Goal: Download file/media

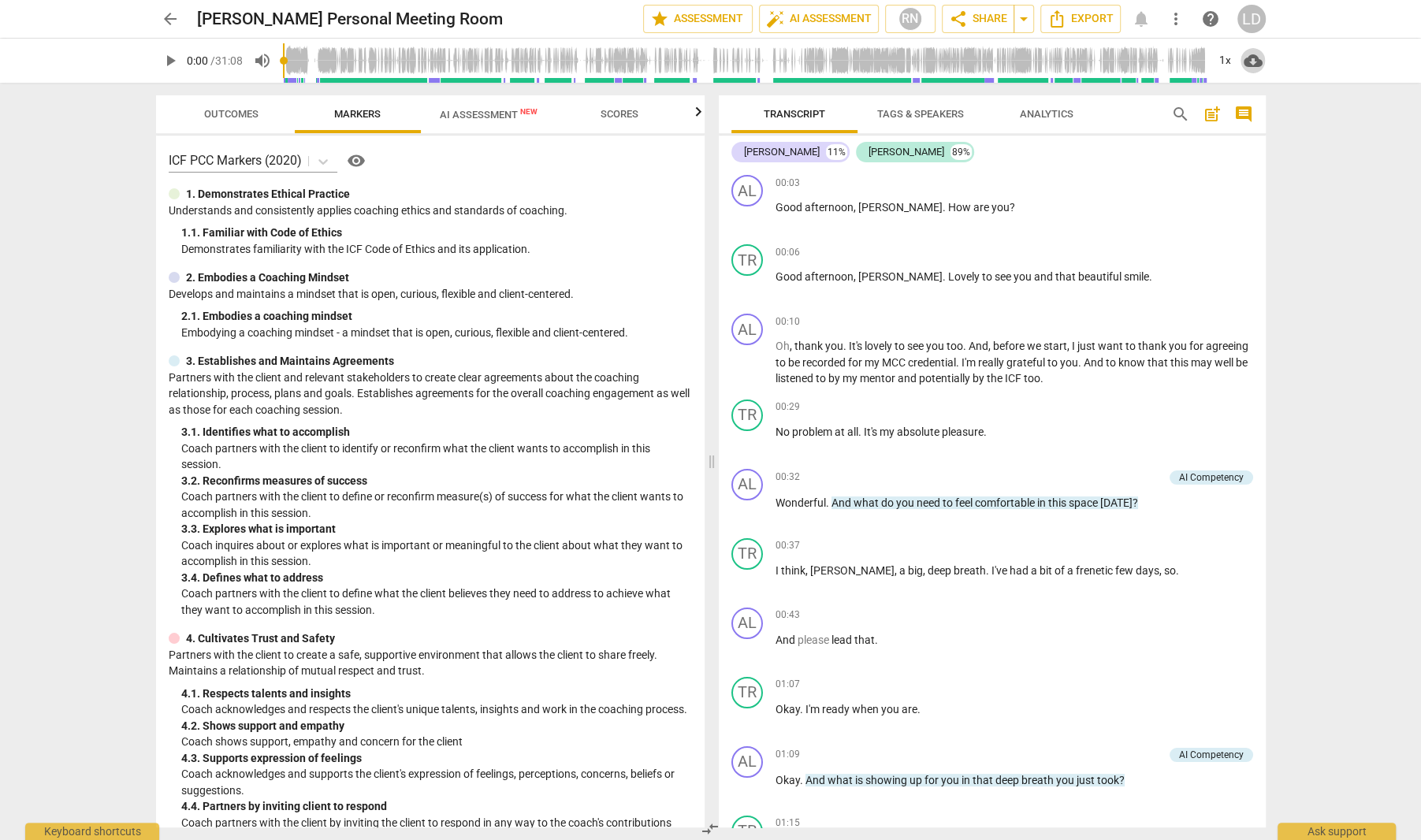
click at [1248, 59] on span "cloud_download" at bounding box center [1252, 60] width 19 height 19
click at [1276, 62] on li "Download audio" at bounding box center [1298, 61] width 117 height 37
click at [1250, 58] on span "cloud_download" at bounding box center [1252, 60] width 19 height 19
click at [1186, 27] on div at bounding box center [710, 420] width 1421 height 840
click at [1085, 16] on span "Export" at bounding box center [1080, 19] width 66 height 19
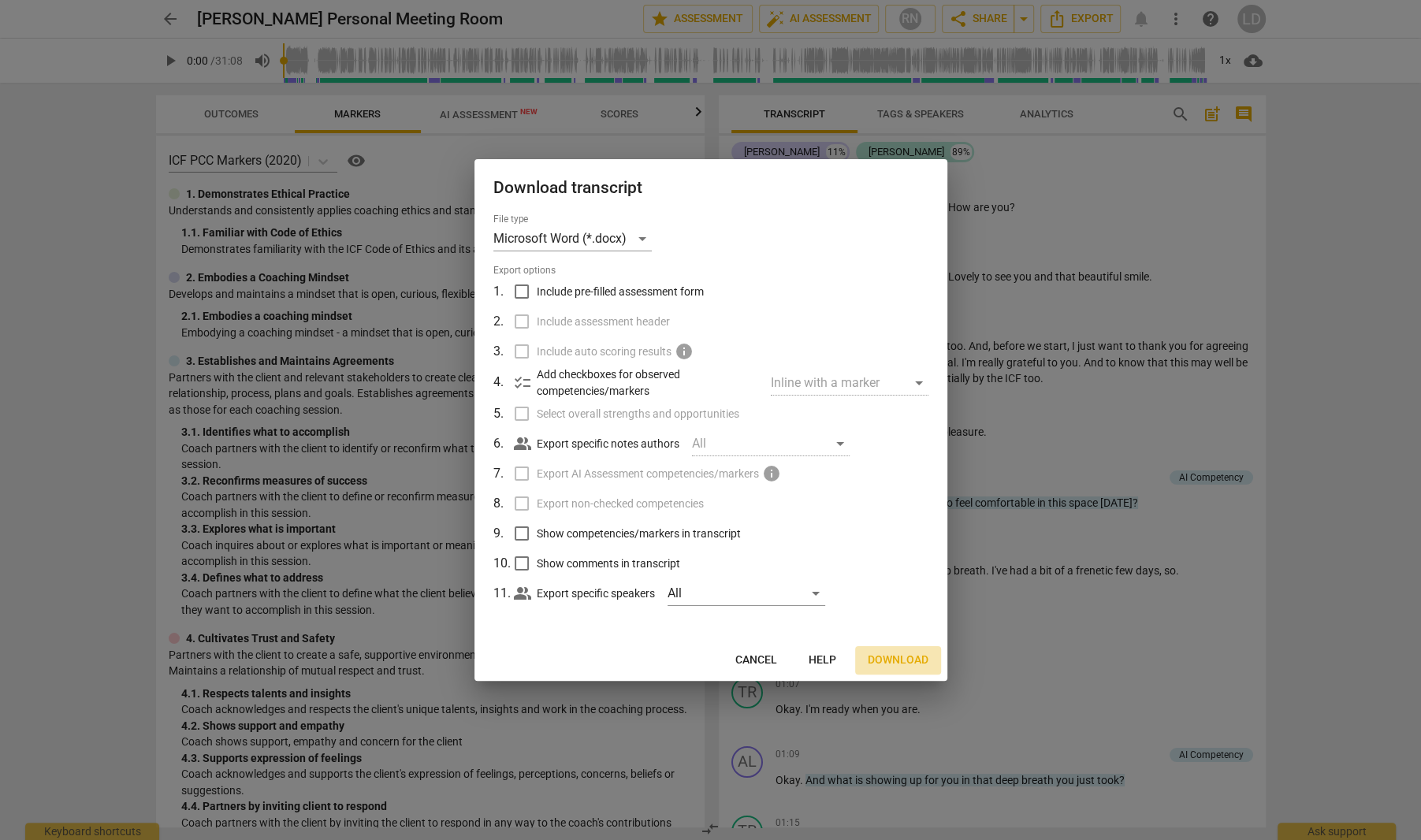
click at [880, 668] on span "Download" at bounding box center [898, 661] width 61 height 16
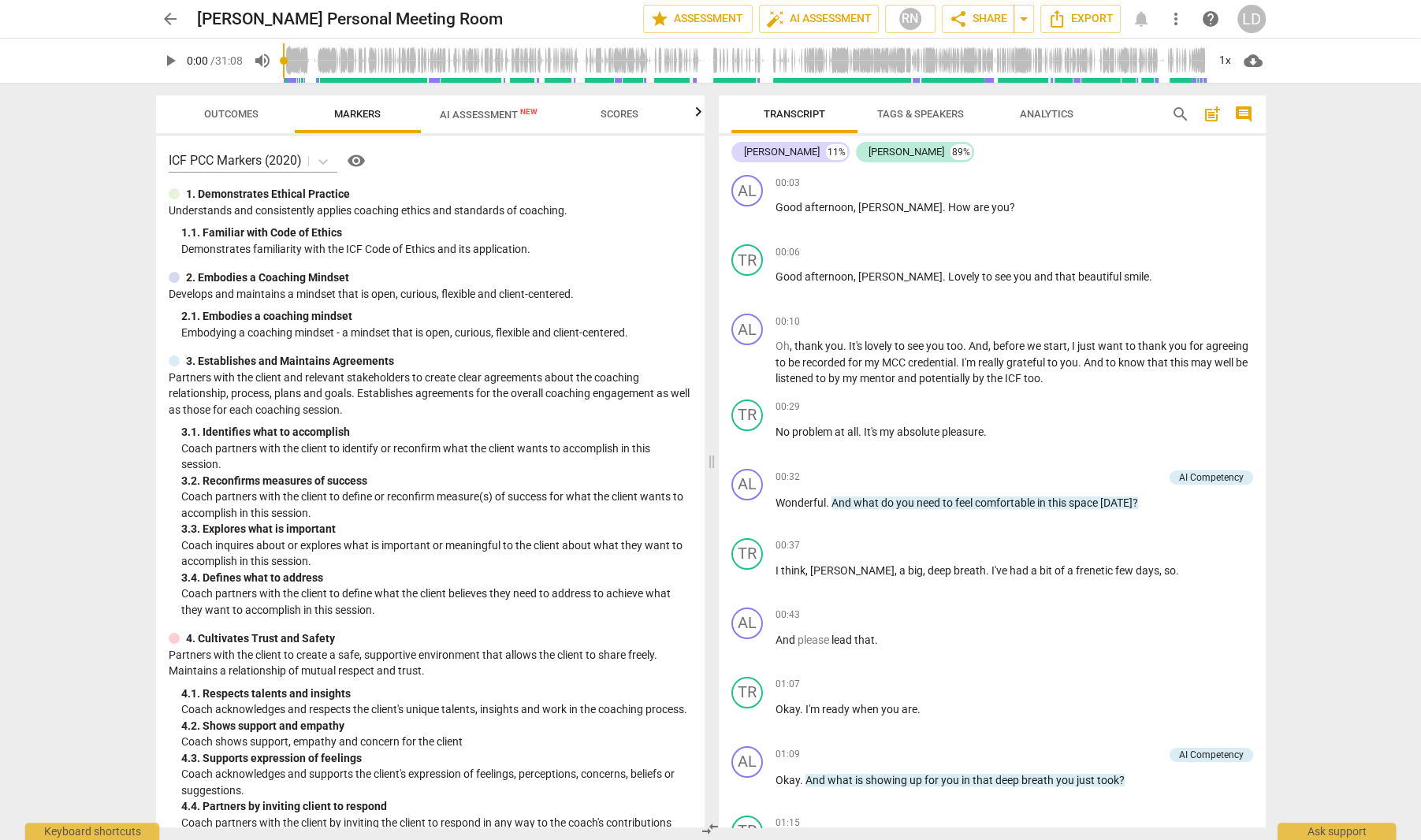
click at [918, 119] on span "Tags & Speakers" at bounding box center [920, 113] width 87 height 12
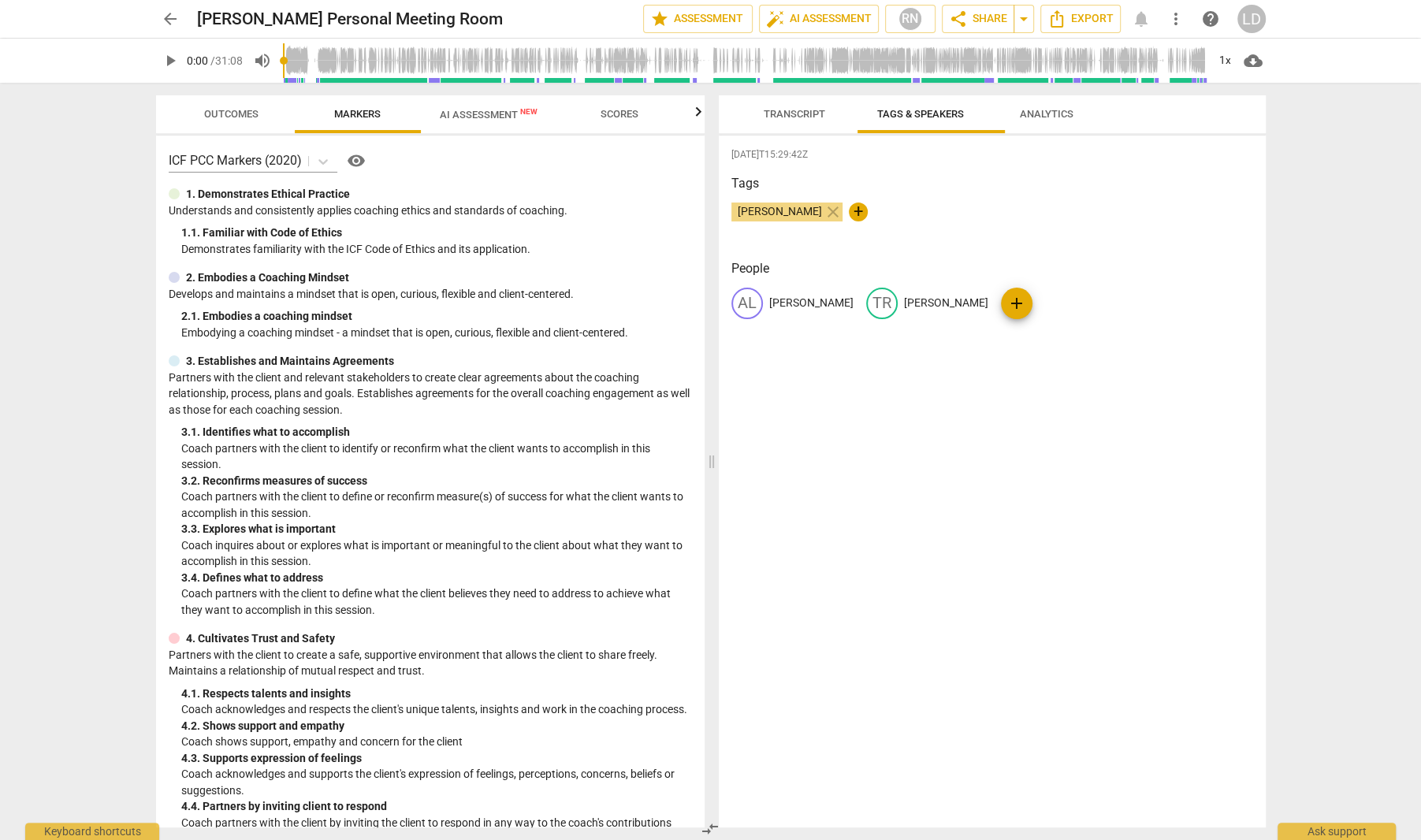
click at [904, 311] on p "[PERSON_NAME]" at bounding box center [946, 302] width 85 height 17
type input "C"
type input "Thinker"
click at [1003, 247] on div "Tags [PERSON_NAME] close +" at bounding box center [992, 210] width 522 height 72
click at [1064, 12] on span "Export" at bounding box center [1080, 19] width 66 height 19
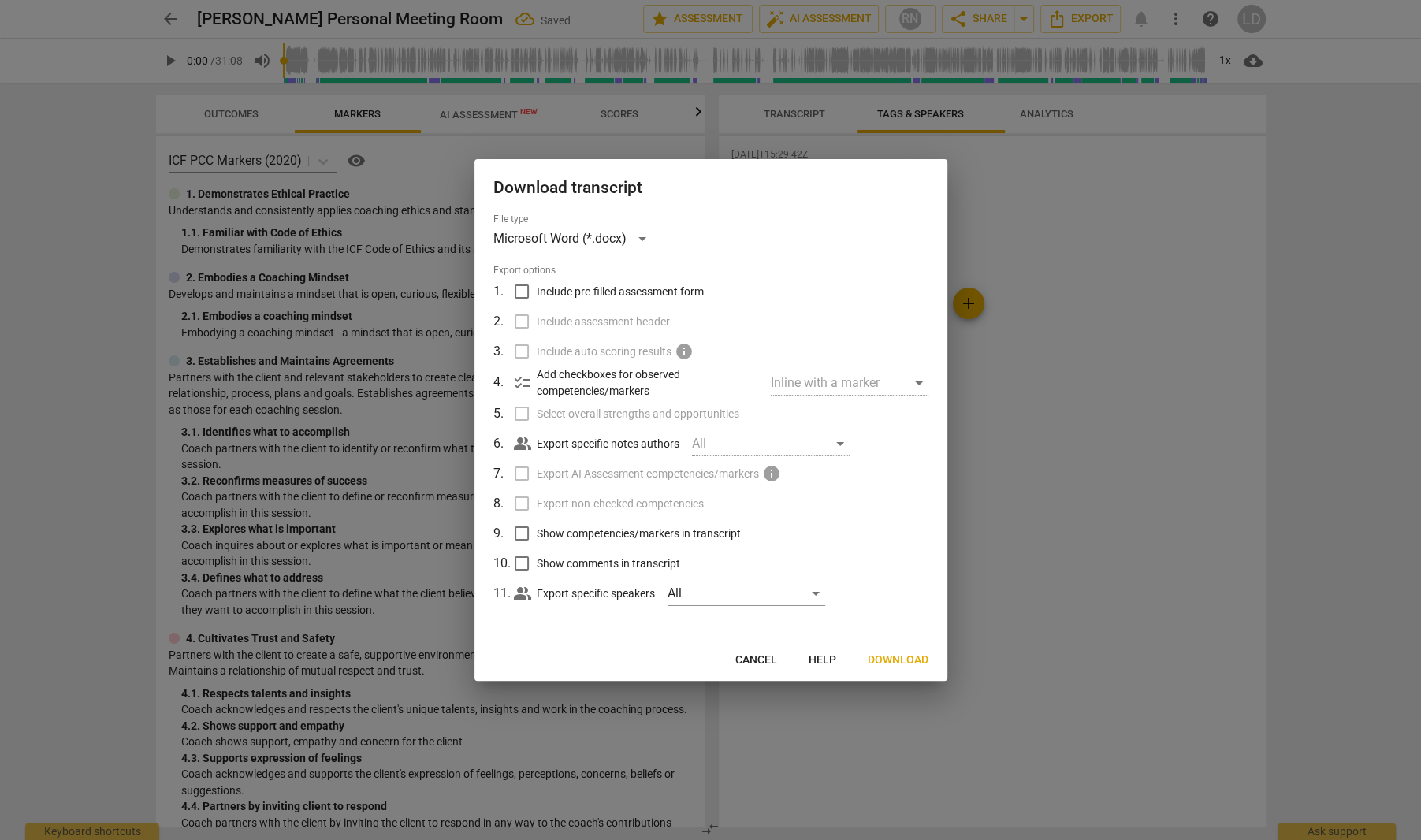
click at [893, 668] on span "Download" at bounding box center [898, 661] width 61 height 16
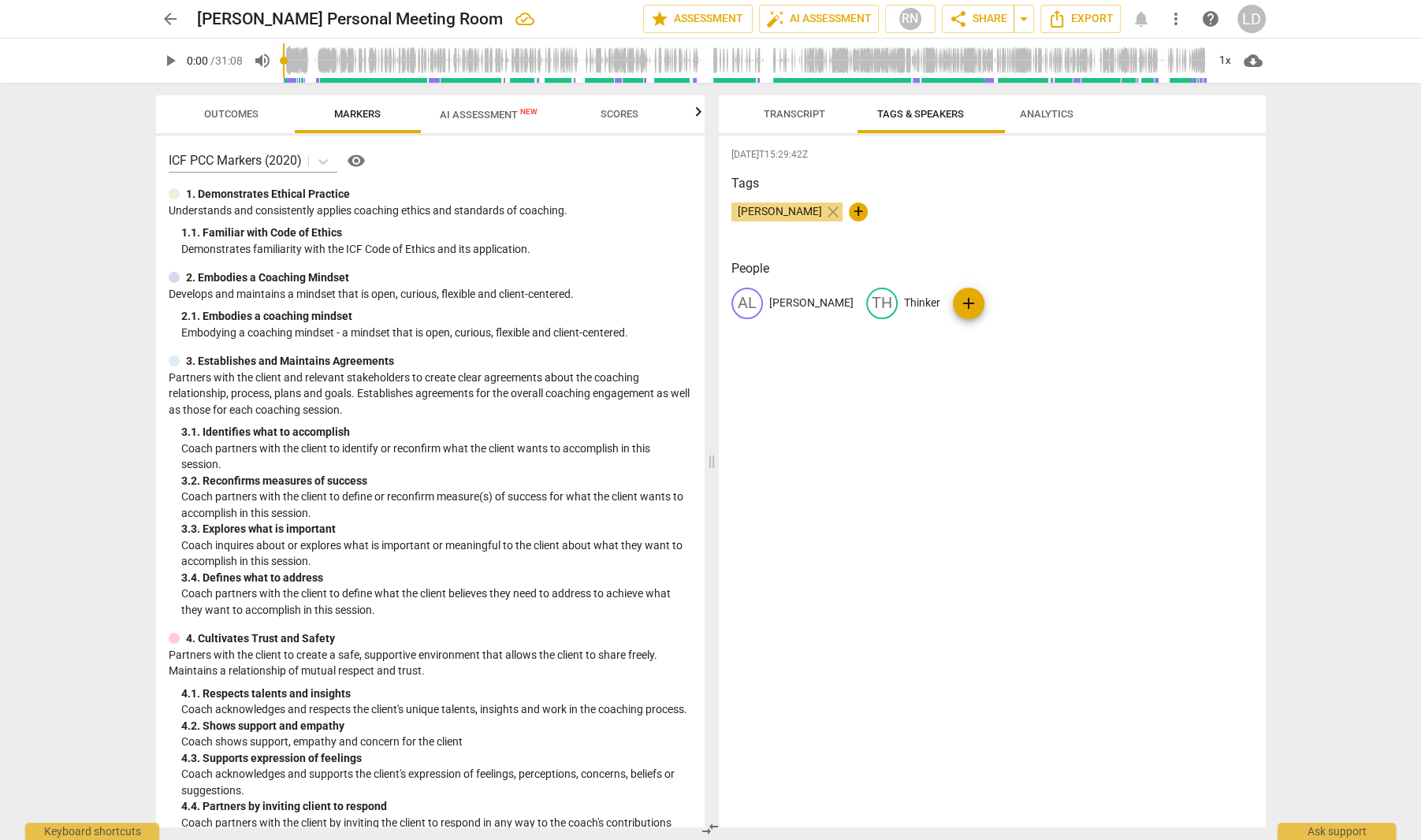
click at [175, 17] on span "arrow_back" at bounding box center [169, 19] width 19 height 19
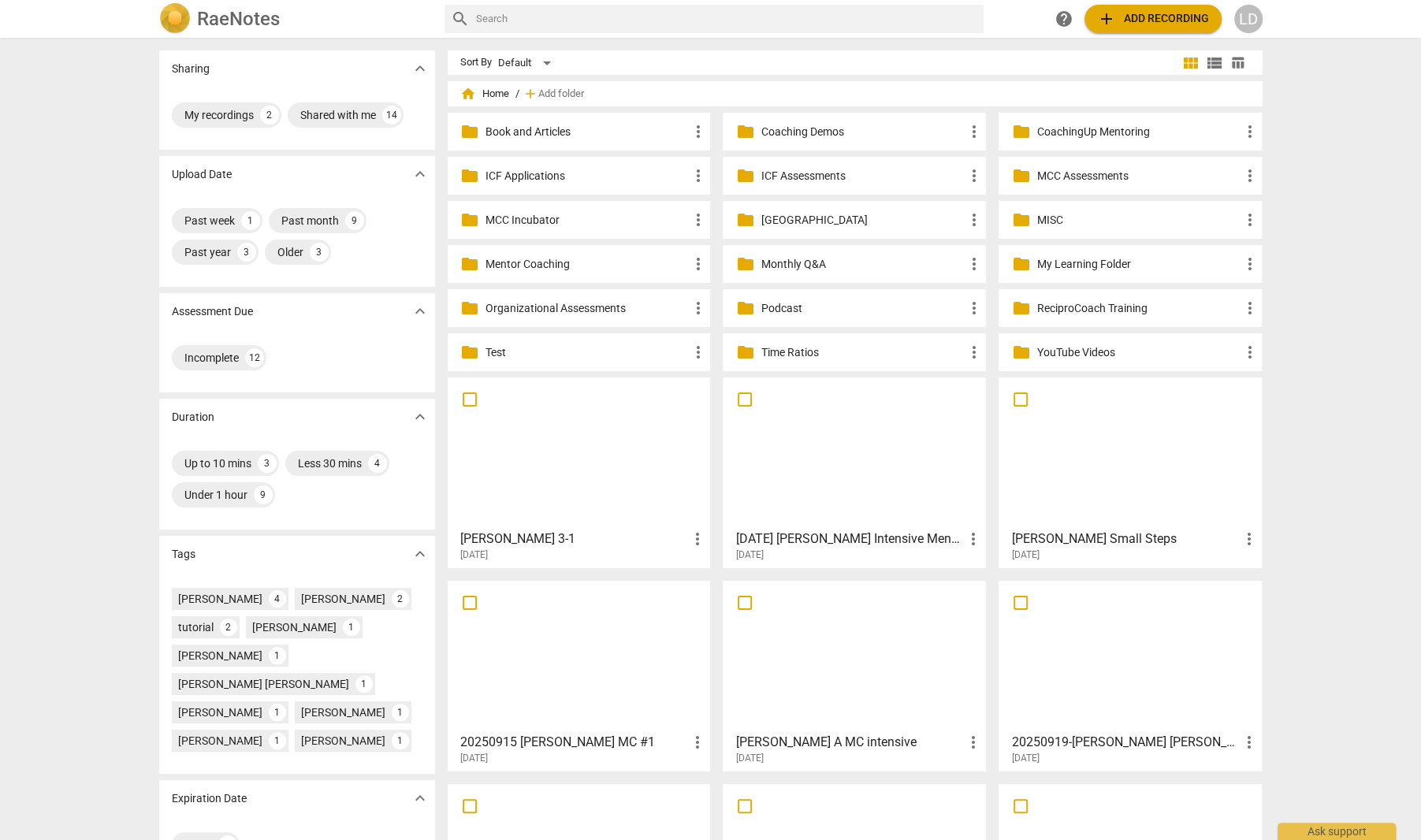
click at [594, 22] on input "text" at bounding box center [727, 19] width 501 height 25
type input "sea"
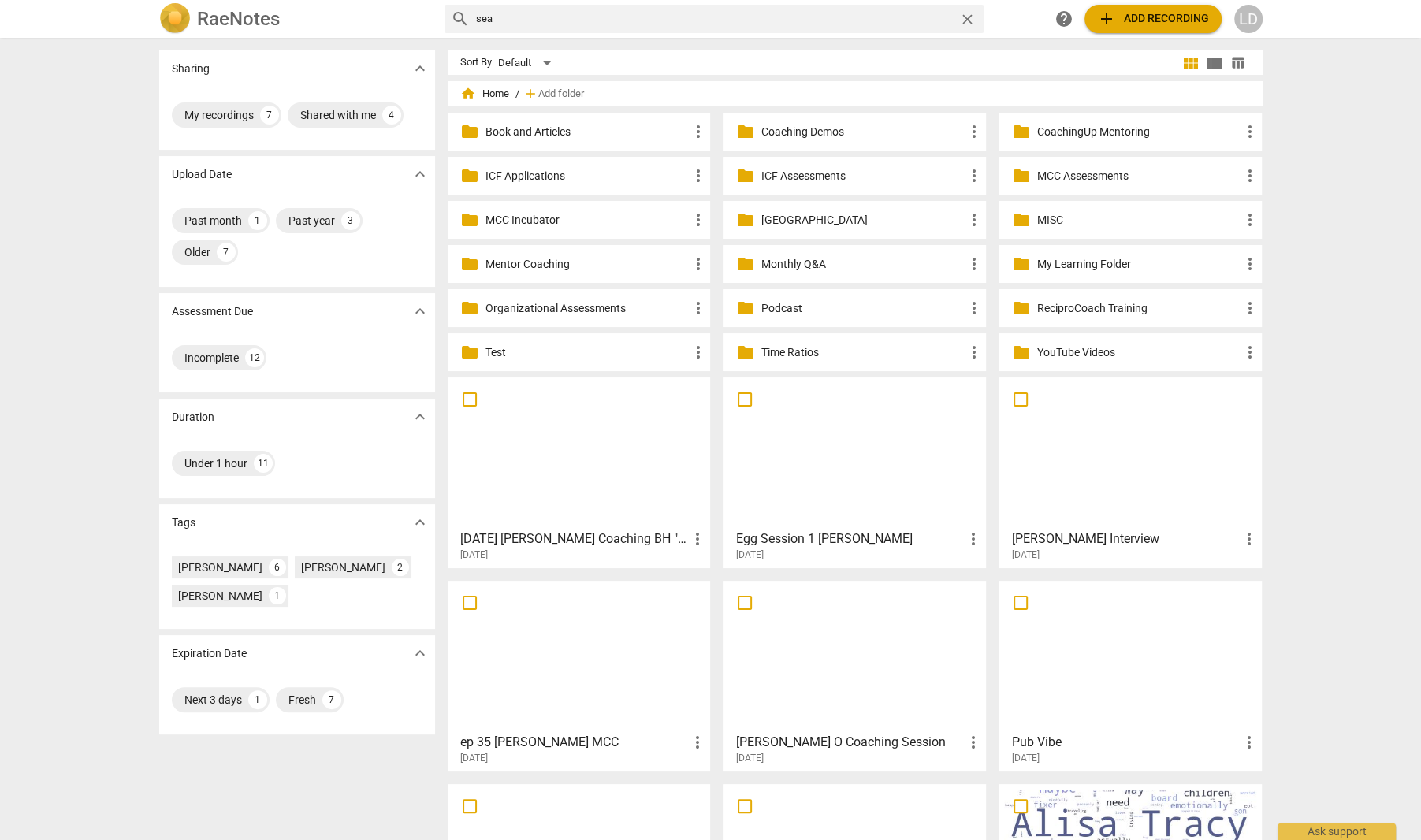
click at [554, 451] on div at bounding box center [579, 452] width 252 height 139
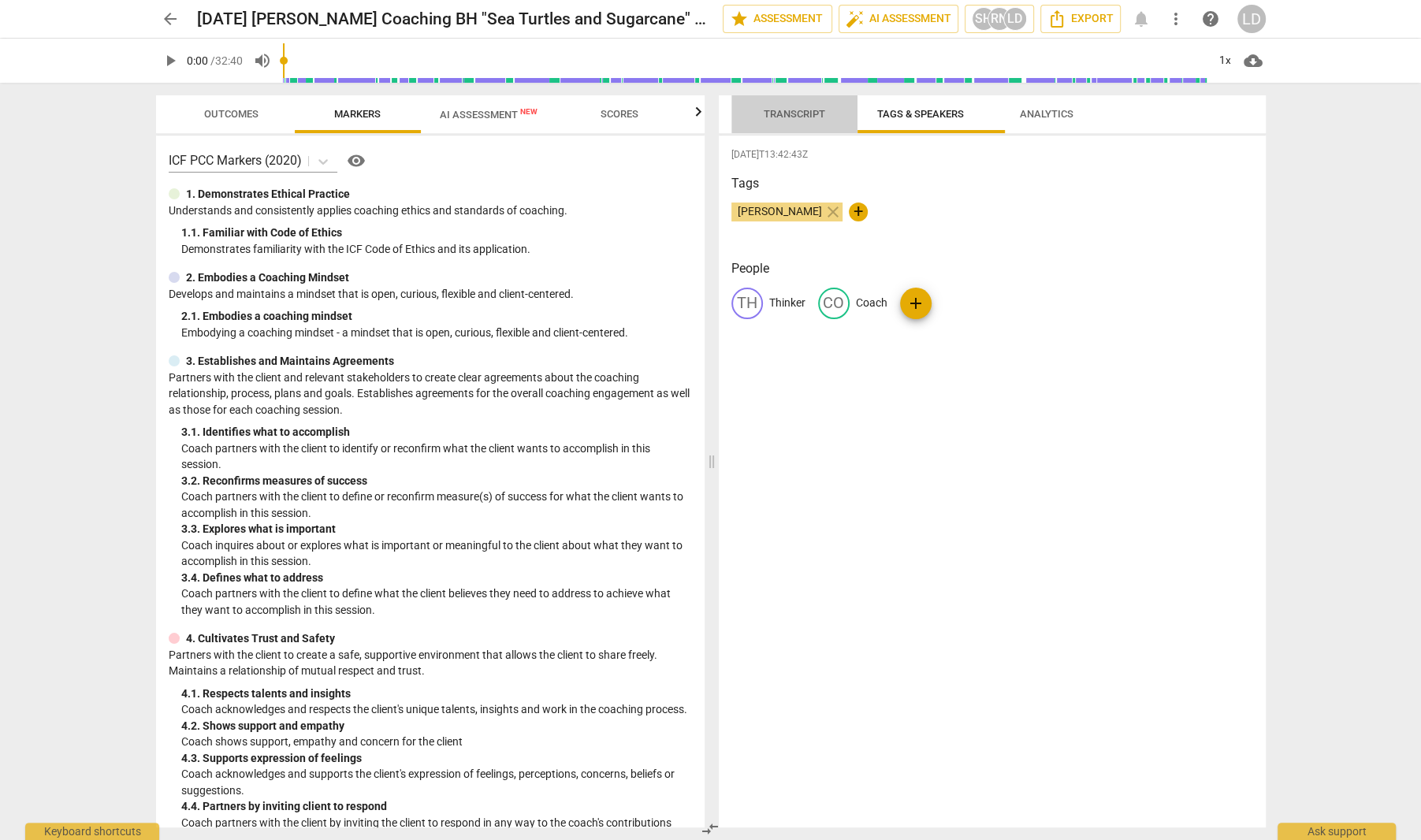
click at [824, 108] on span "Transcript" at bounding box center [794, 113] width 62 height 12
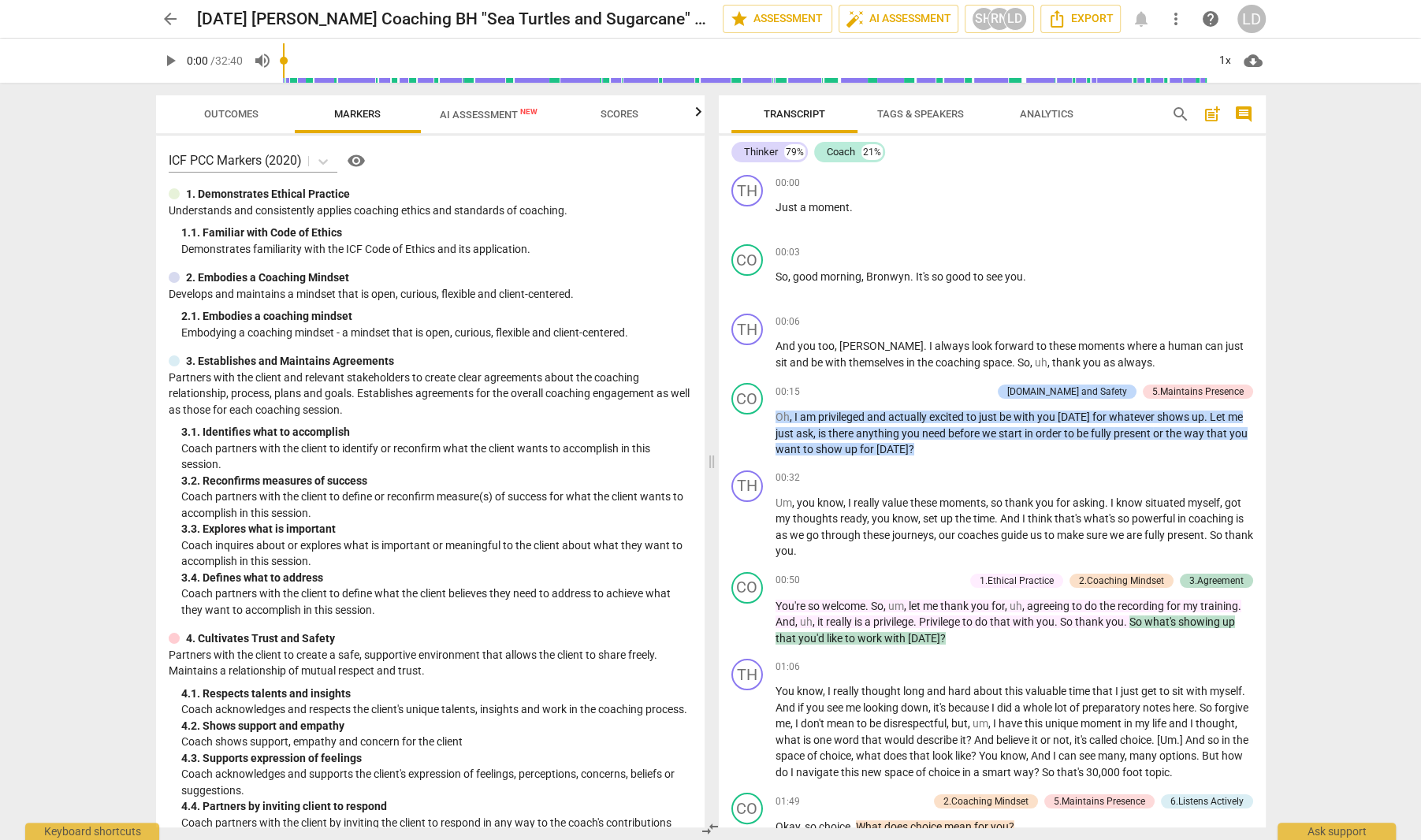
click at [1246, 58] on span "cloud_download" at bounding box center [1252, 60] width 19 height 19
click at [1268, 61] on li "Download audio" at bounding box center [1298, 61] width 117 height 37
click at [1053, 22] on icon "Export" at bounding box center [1056, 19] width 19 height 19
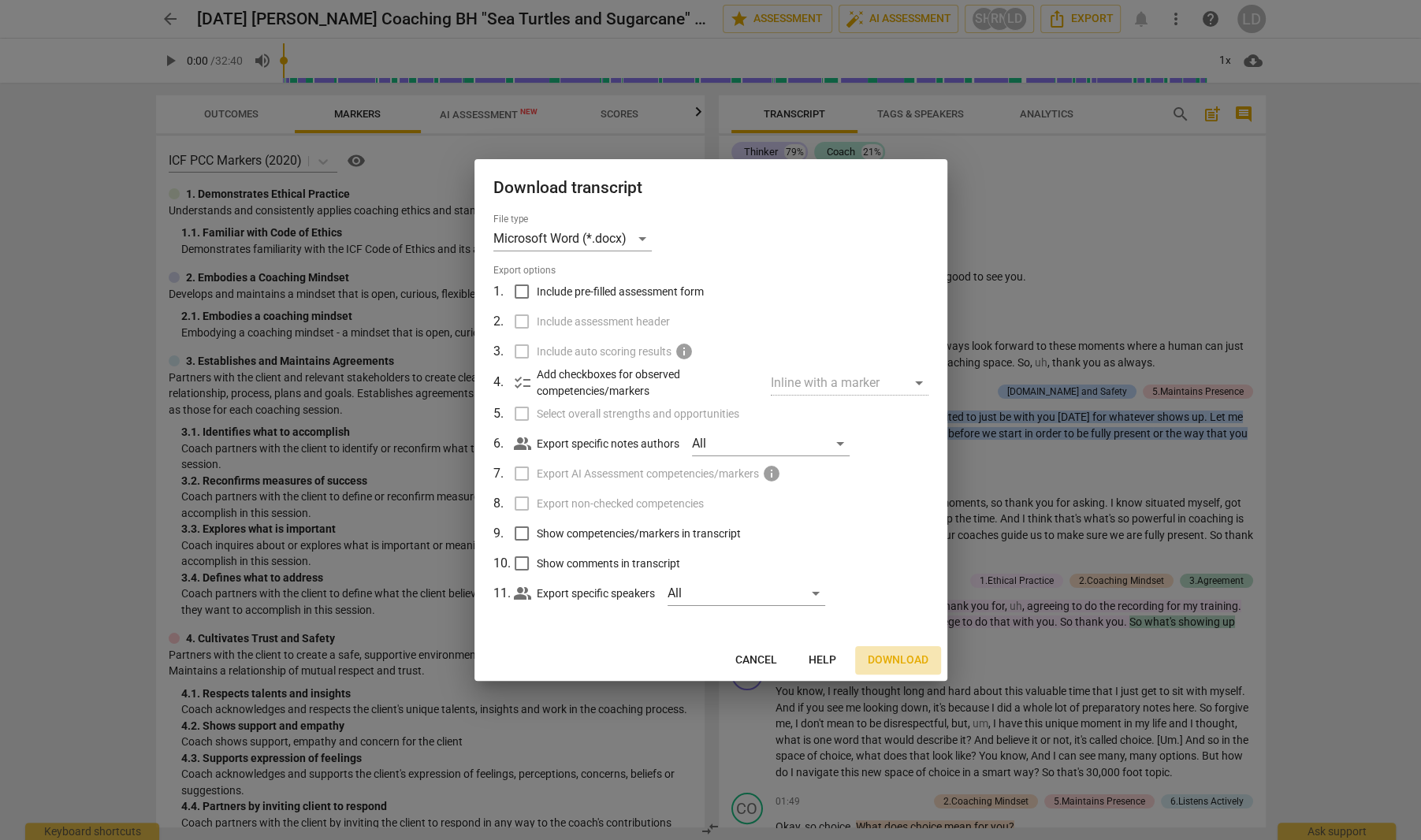
click at [883, 666] on span "Download" at bounding box center [898, 661] width 61 height 16
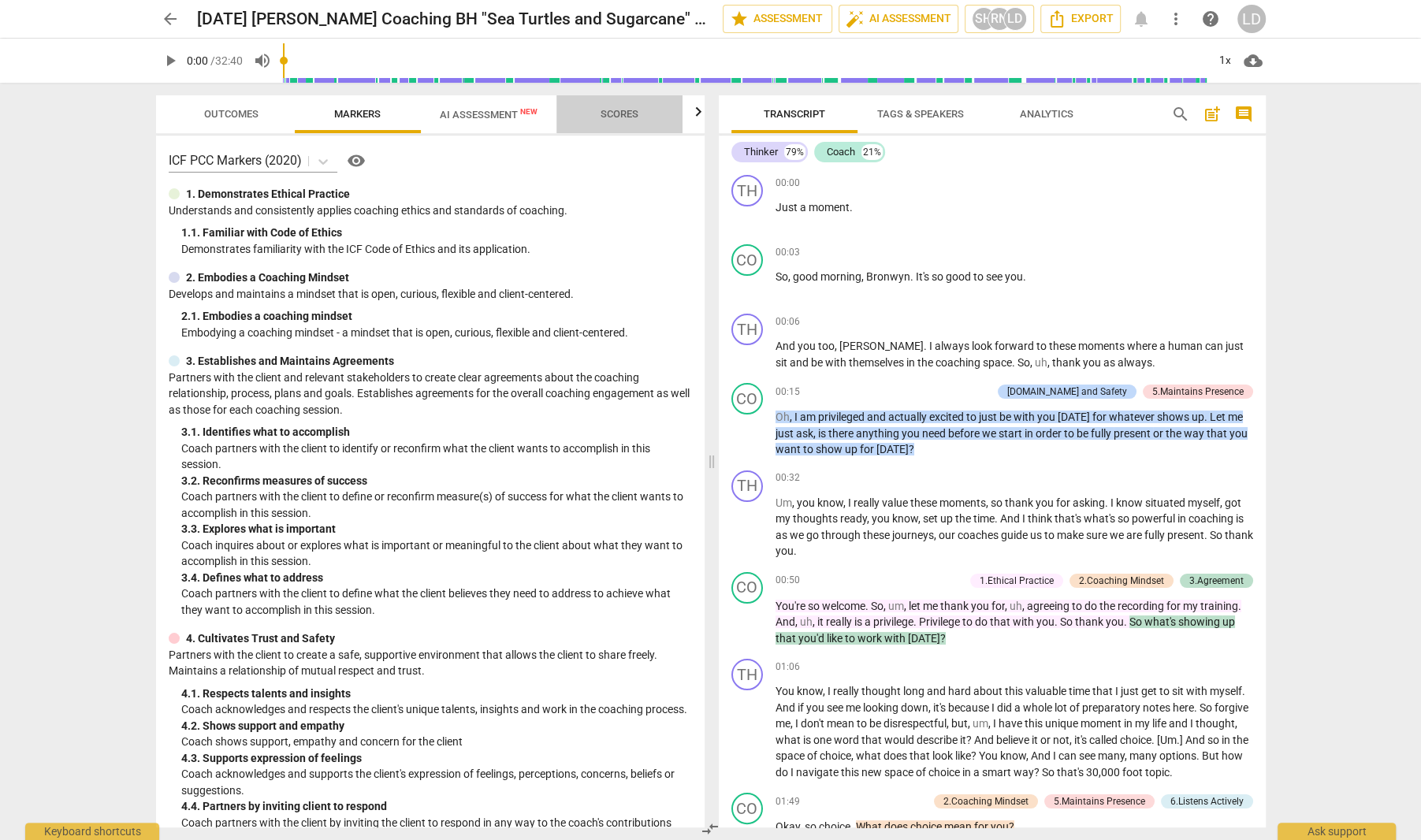
click at [626, 109] on span "Scores" at bounding box center [619, 113] width 37 height 12
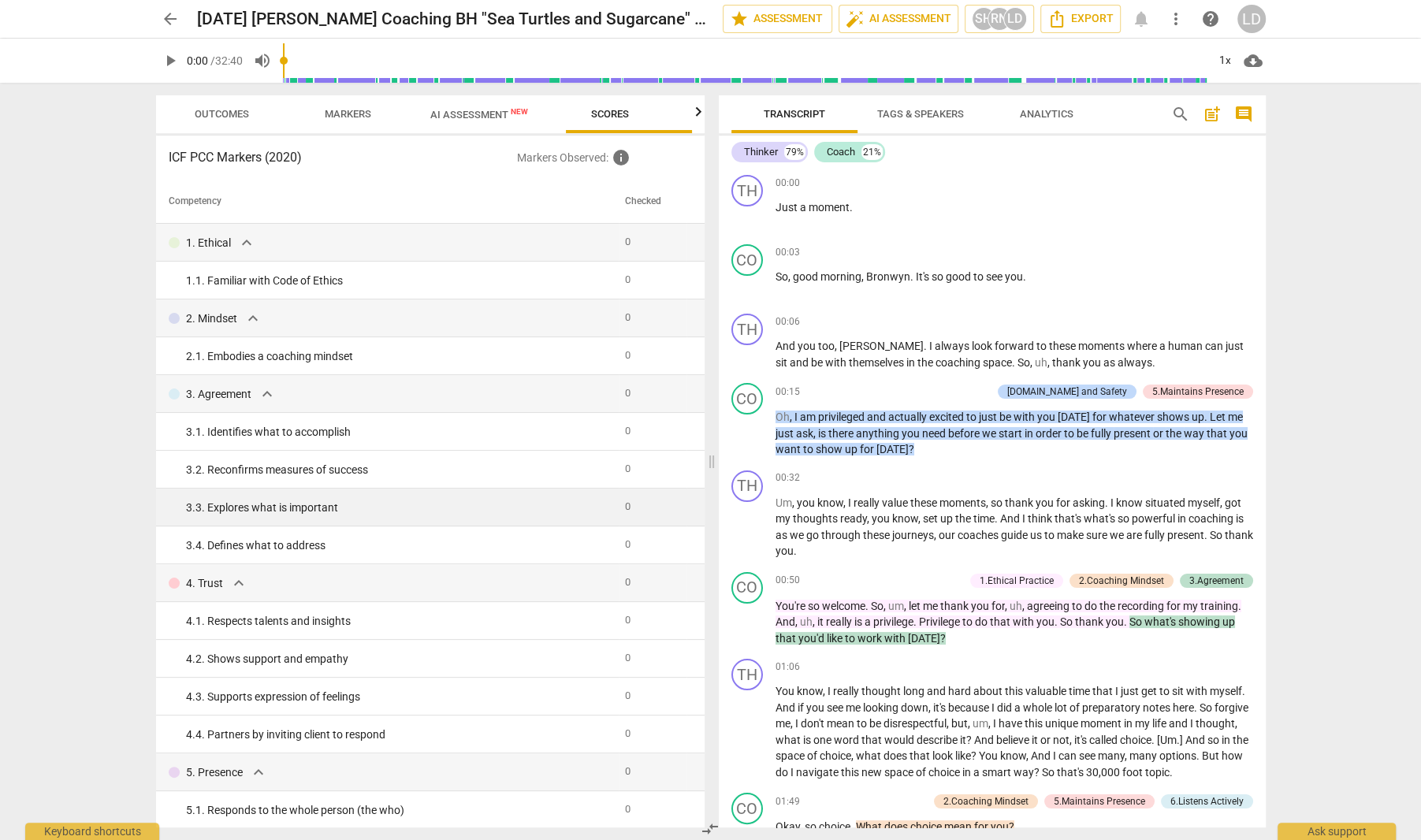
scroll to position [0, 10]
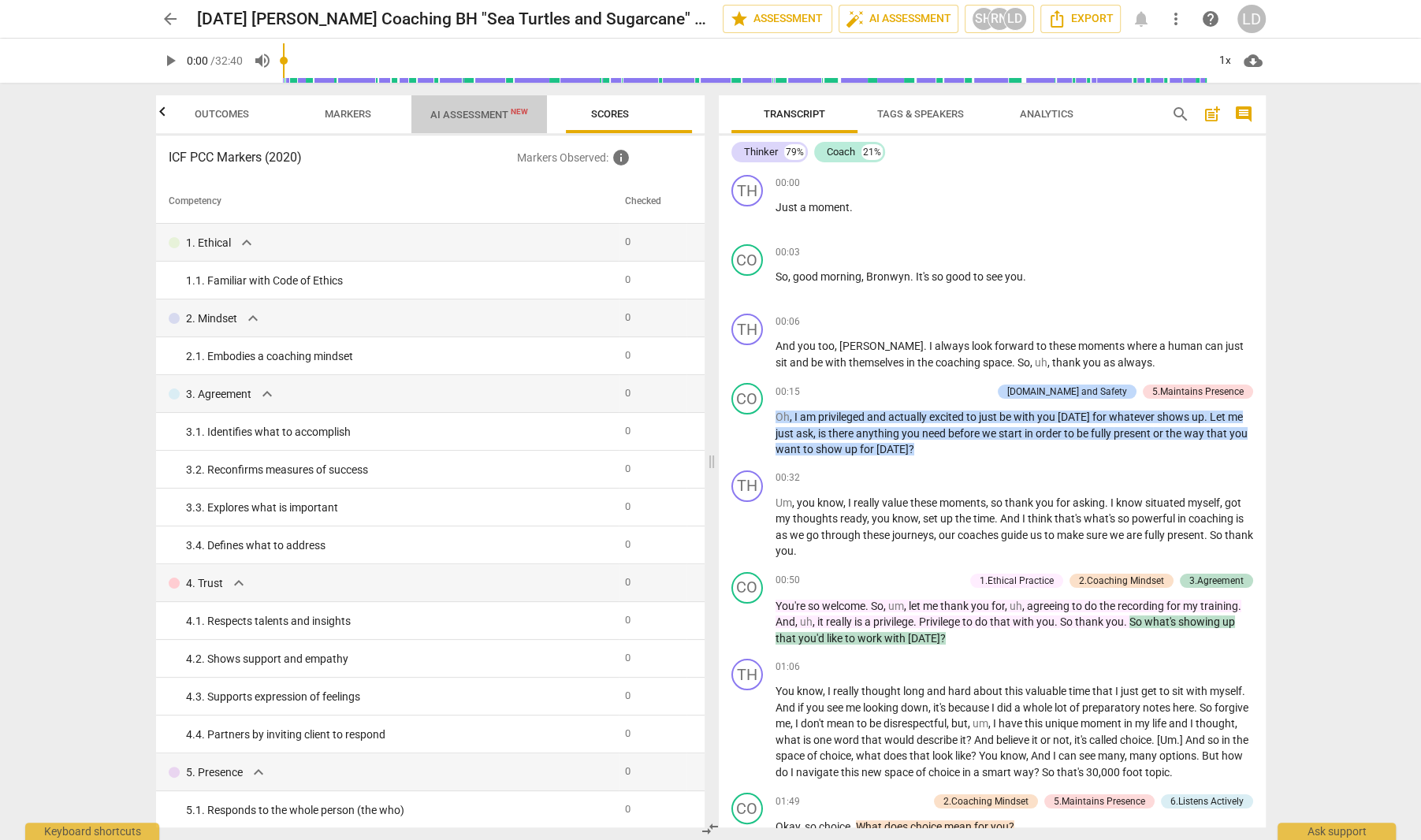
click at [484, 118] on span "AI Assessment New" at bounding box center [479, 114] width 98 height 12
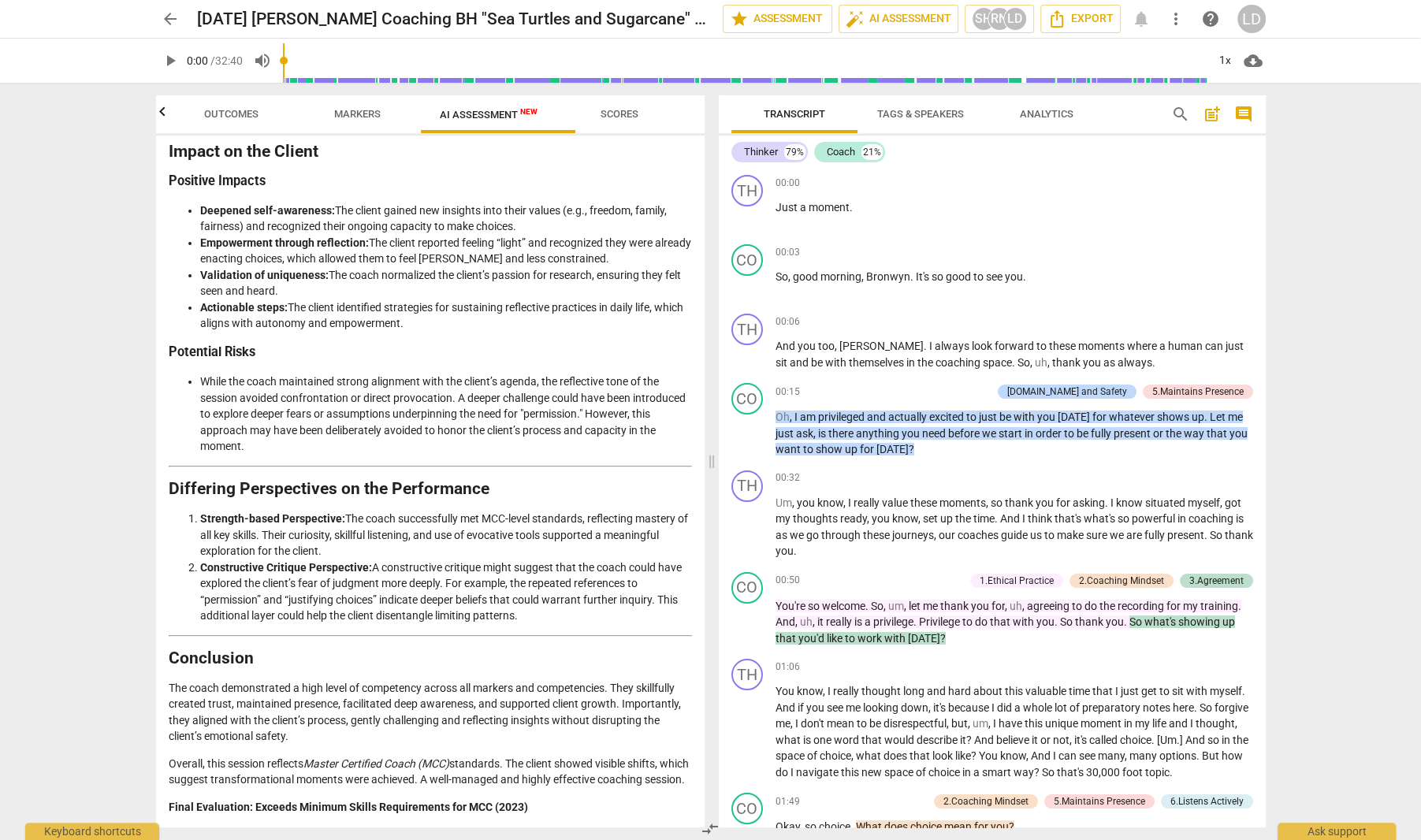
scroll to position [3364, 0]
